Goal: Information Seeking & Learning: Learn about a topic

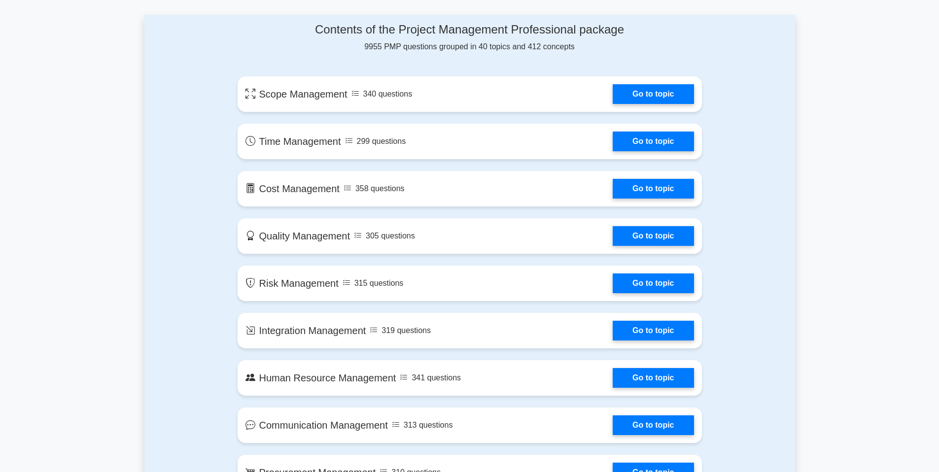
scroll to position [425, 0]
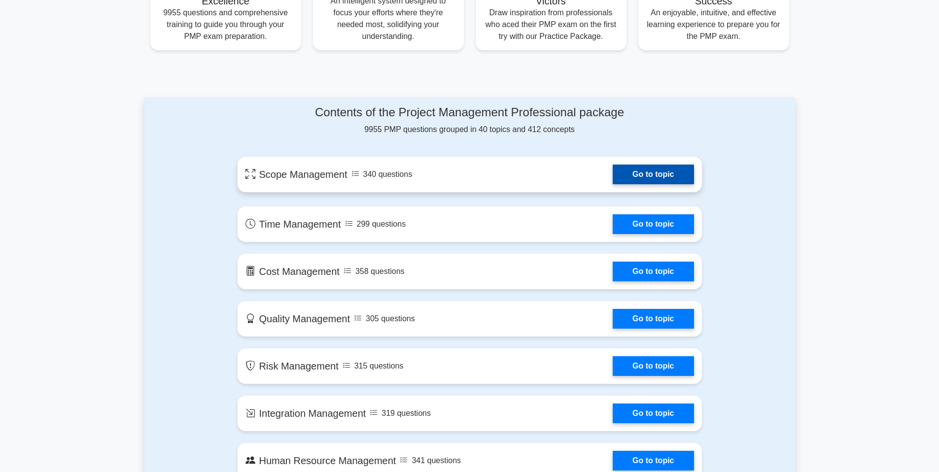
click at [645, 175] on link "Go to topic" at bounding box center [653, 175] width 81 height 20
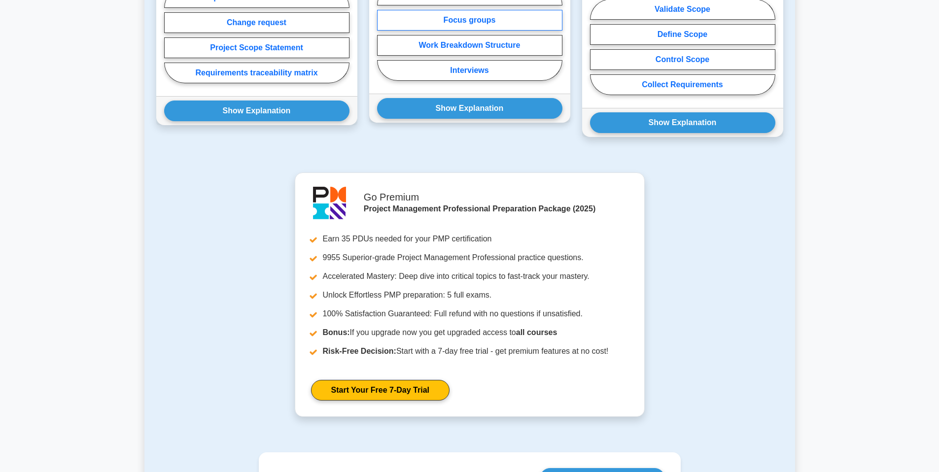
scroll to position [938, 0]
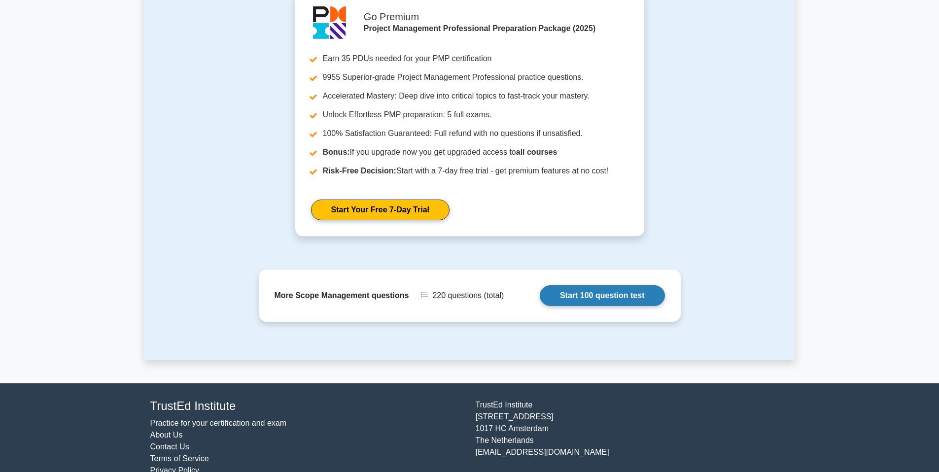
click at [617, 295] on link "Start 100 question test" at bounding box center [602, 295] width 125 height 21
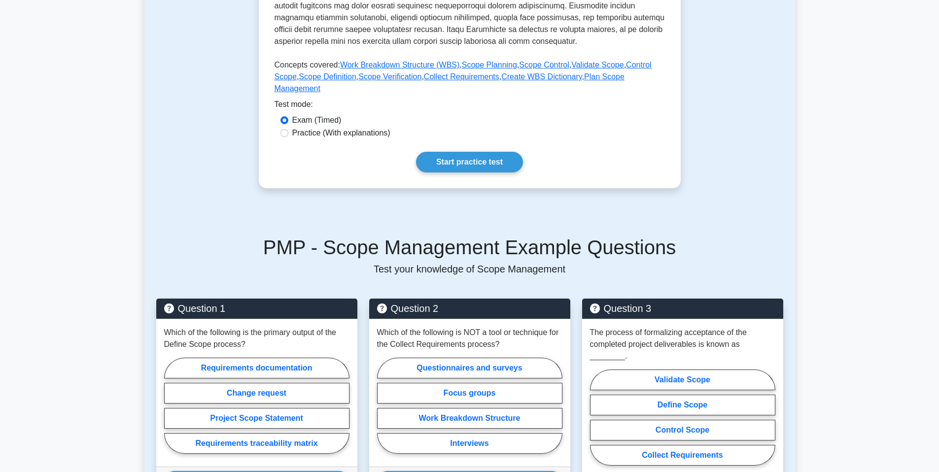
scroll to position [268, 0]
